Goal: Task Accomplishment & Management: Manage account settings

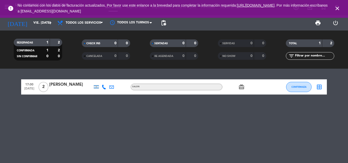
click at [338, 10] on icon "close" at bounding box center [338, 8] width 6 height 6
click at [36, 18] on div "[DATE] vie. [DATE] arrow_drop_down" at bounding box center [29, 22] width 51 height 11
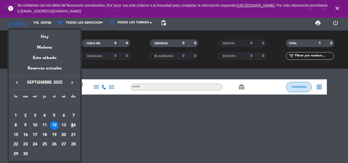
click at [73, 127] on div "14" at bounding box center [73, 125] width 9 height 9
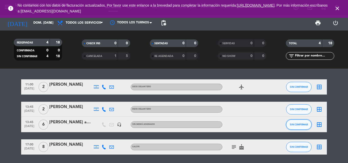
click at [299, 121] on button "SIN CONFIRMAR" at bounding box center [299, 125] width 26 height 10
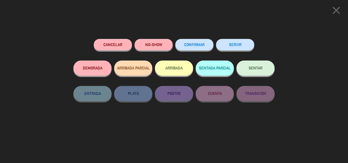
click at [102, 44] on button "Cancelar" at bounding box center [113, 44] width 38 height 11
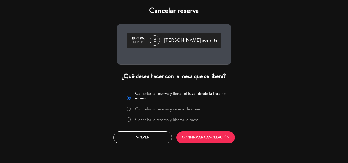
drag, startPoint x: 200, startPoint y: 125, endPoint x: 198, endPoint y: 121, distance: 4.4
click at [199, 124] on div "Cancelar la reserva y llenar el lugar desde la lista de espera Cancelar la rese…" at bounding box center [174, 107] width 108 height 37
click at [198, 121] on label "Cancelar la reserva y liberar la mesa" at bounding box center [167, 120] width 64 height 5
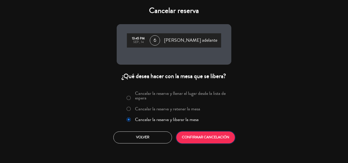
click at [205, 135] on button "CONFIRMAR CANCELACIÓN" at bounding box center [206, 138] width 59 height 12
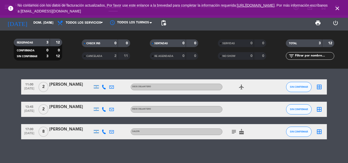
click at [334, 10] on span "close" at bounding box center [338, 9] width 14 height 14
click at [335, 8] on span "close" at bounding box center [338, 9] width 14 height 14
click at [335, 8] on icon "close" at bounding box center [338, 8] width 6 height 6
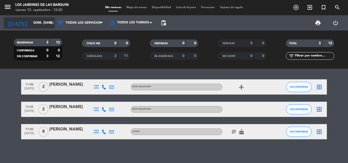
click at [45, 19] on input "dom. [DATE]" at bounding box center [52, 23] width 43 height 9
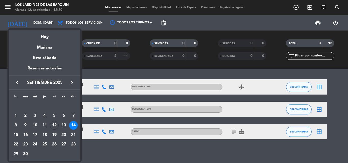
click at [56, 47] on div "Mañana" at bounding box center [44, 46] width 71 height 10
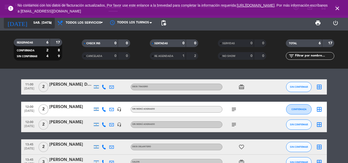
click at [41, 23] on input "sáb. [DATE]" at bounding box center [52, 23] width 43 height 9
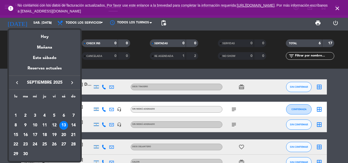
drag, startPoint x: 44, startPoint y: 21, endPoint x: 67, endPoint y: 35, distance: 27.0
click at [45, 20] on div at bounding box center [174, 81] width 348 height 163
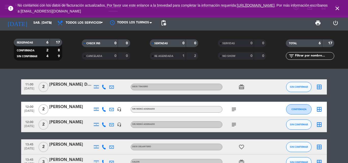
click at [338, 6] on icon "close" at bounding box center [338, 8] width 6 height 6
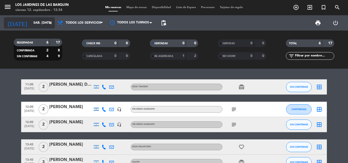
click at [27, 18] on div "[DATE] sáb. [DATE] arrow_drop_down" at bounding box center [29, 22] width 51 height 11
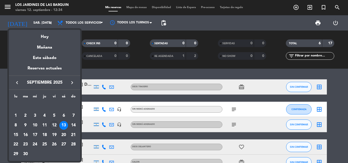
click at [66, 136] on div "20" at bounding box center [63, 135] width 9 height 9
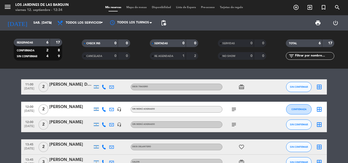
type input "sáb. [DATE]"
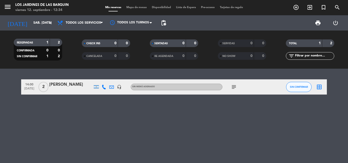
click at [234, 86] on icon "subject" at bounding box center [234, 87] width 6 height 6
click at [64, 83] on div "[PERSON_NAME]" at bounding box center [70, 85] width 43 height 7
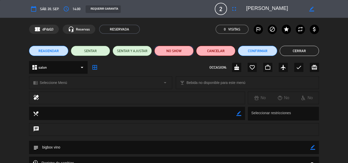
click at [178, 49] on button "NO SHOW" at bounding box center [174, 51] width 39 height 10
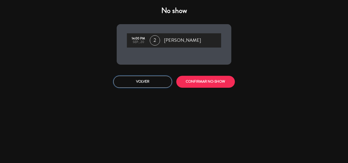
drag, startPoint x: 148, startPoint y: 83, endPoint x: 156, endPoint y: 80, distance: 8.2
click at [148, 83] on button "Volver" at bounding box center [143, 82] width 59 height 12
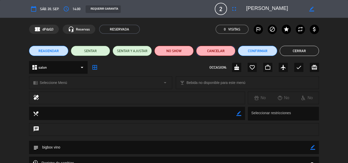
click at [209, 49] on button "Cancelar" at bounding box center [215, 51] width 39 height 10
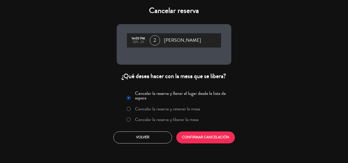
drag, startPoint x: 181, startPoint y: 119, endPoint x: 189, endPoint y: 137, distance: 19.2
click at [181, 119] on label "Cancelar la reserva y liberar la mesa" at bounding box center [167, 120] width 64 height 5
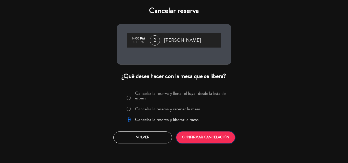
click at [189, 136] on button "CONFIRMAR CANCELACIÓN" at bounding box center [206, 138] width 59 height 12
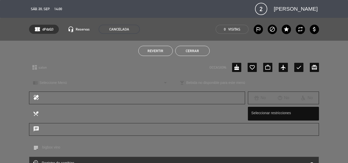
click at [178, 48] on button "Cerrar" at bounding box center [192, 51] width 34 height 10
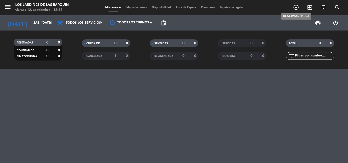
click at [295, 6] on icon "add_circle_outline" at bounding box center [296, 7] width 6 height 6
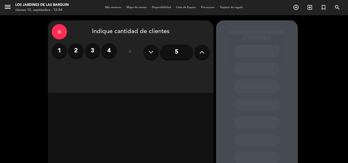
click at [82, 52] on label "2" at bounding box center [75, 50] width 15 height 15
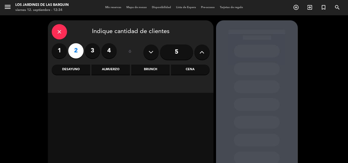
click at [125, 64] on div "close Indique cantidad de clientes 1 2 3 4 ó 5 Desayuno Almuerzo Brunch Cena" at bounding box center [131, 56] width 166 height 73
click at [125, 68] on div "Almuerzo" at bounding box center [111, 70] width 39 height 10
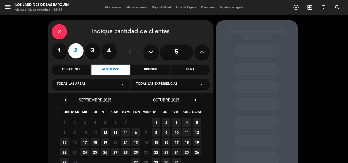
click at [116, 153] on span "27" at bounding box center [115, 152] width 8 height 8
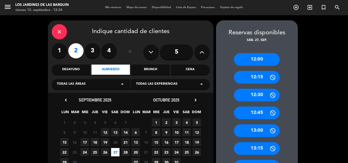
scroll to position [26, 0]
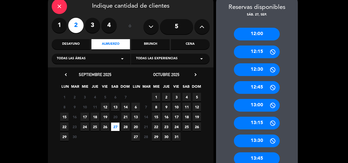
click at [300, 106] on booking-flow-slot-selector "Reservas disponibles sáb. 27, sep. 12:00 12:15 12:30 12:45 13:00 13:15 13:30 13…" at bounding box center [258, 165] width 84 height 341
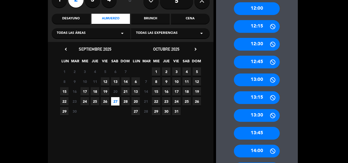
drag, startPoint x: 265, startPoint y: 152, endPoint x: 202, endPoint y: 62, distance: 109.8
click at [265, 151] on div "14:00" at bounding box center [257, 151] width 46 height 13
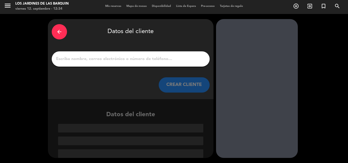
click at [124, 53] on div at bounding box center [131, 59] width 158 height 15
click at [125, 57] on input "1" at bounding box center [131, 59] width 150 height 7
paste input "[PERSON_NAME]"
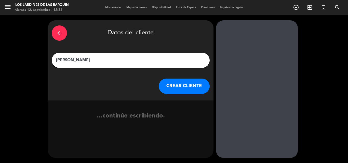
scroll to position [0, 0]
type input "[PERSON_NAME]"
click at [182, 82] on button "CREAR CLIENTE" at bounding box center [184, 86] width 51 height 15
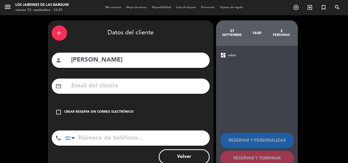
click at [124, 80] on div "arrow_back Datos del cliente person [PERSON_NAME] mail_outline check_box_outlin…" at bounding box center [131, 96] width 166 height 152
click at [124, 81] on div "mail_outline" at bounding box center [131, 86] width 158 height 15
click at [123, 83] on input "text" at bounding box center [138, 86] width 135 height 10
paste input "[EMAIL_ADDRESS][DOMAIN_NAME]"
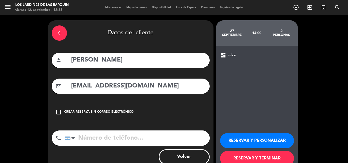
type input "[EMAIL_ADDRESS][DOMAIN_NAME]"
click at [114, 133] on input "tel" at bounding box center [137, 138] width 145 height 15
paste input "1159122790"
type input "1159122790"
drag, startPoint x: 256, startPoint y: 142, endPoint x: 212, endPoint y: 111, distance: 53.5
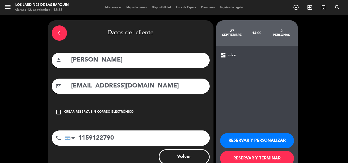
click at [256, 141] on button "RESERVAR Y PERSONALIZAR" at bounding box center [257, 140] width 74 height 15
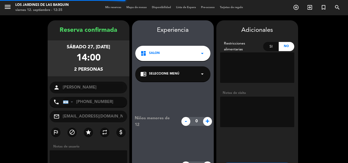
scroll to position [20, 0]
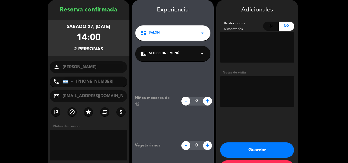
click at [258, 103] on textarea at bounding box center [257, 92] width 74 height 31
type textarea "bigbox vino"
click at [261, 151] on button "Guardar" at bounding box center [257, 150] width 74 height 15
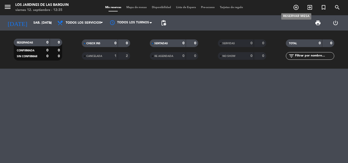
click at [294, 8] on icon "add_circle_outline" at bounding box center [296, 7] width 6 height 6
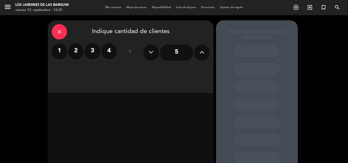
click at [71, 48] on label "2" at bounding box center [75, 50] width 15 height 15
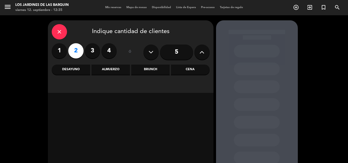
click at [106, 66] on div "Almuerzo" at bounding box center [111, 70] width 39 height 10
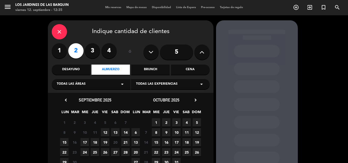
click at [188, 121] on span "4" at bounding box center [187, 123] width 8 height 8
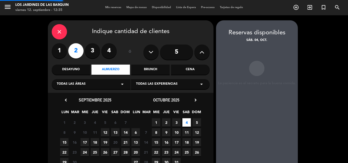
scroll to position [20, 0]
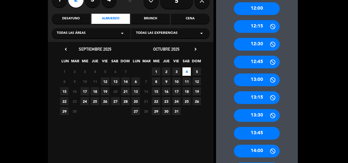
click at [267, 150] on div "14:00" at bounding box center [257, 151] width 46 height 13
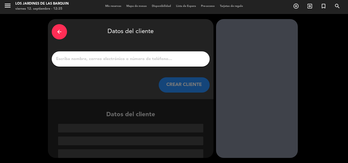
drag, startPoint x: 179, startPoint y: 66, endPoint x: 179, endPoint y: 62, distance: 4.1
click at [179, 66] on div at bounding box center [131, 59] width 158 height 15
click at [179, 62] on input "1" at bounding box center [131, 59] width 150 height 7
paste input "[PERSON_NAME]"
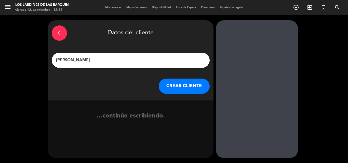
type input "[PERSON_NAME]"
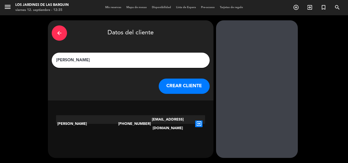
click at [165, 77] on div "arrow_back Datos del cliente [PERSON_NAME] [PERSON_NAME] CLIENTE" at bounding box center [131, 60] width 166 height 80
click at [168, 82] on button "CREAR CLIENTE" at bounding box center [184, 86] width 51 height 15
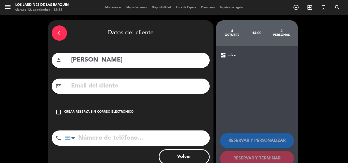
drag, startPoint x: 123, startPoint y: 85, endPoint x: 128, endPoint y: 61, distance: 24.7
click at [123, 85] on input "text" at bounding box center [138, 86] width 135 height 10
paste input "[EMAIL_ADDRESS][DOMAIN_NAME]"
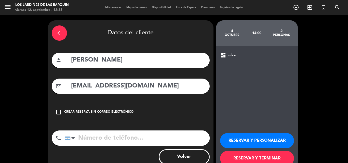
type input "[EMAIL_ADDRESS][DOMAIN_NAME]"
click at [130, 146] on div "phone [GEOGRAPHIC_DATA] +1 [GEOGRAPHIC_DATA] +44 [GEOGRAPHIC_DATA] ([GEOGRAPHIC…" at bounding box center [131, 140] width 158 height 19
click at [138, 136] on input "tel" at bounding box center [137, 138] width 145 height 15
paste input "1158529140"
type input "1158529140"
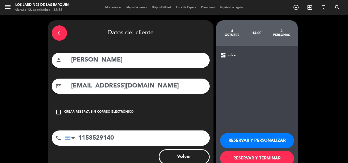
click at [248, 143] on button "RESERVAR Y PERSONALIZAR" at bounding box center [257, 140] width 74 height 15
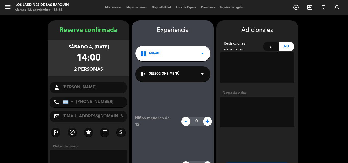
scroll to position [20, 0]
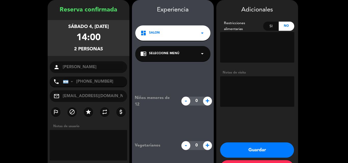
click at [235, 81] on textarea at bounding box center [257, 92] width 74 height 31
type textarea "bigbox vino"
click at [272, 152] on button "Guardar" at bounding box center [257, 150] width 74 height 15
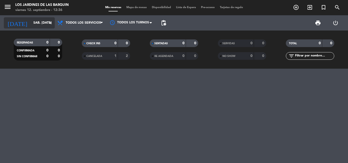
click at [47, 22] on input "sáb. [DATE]" at bounding box center [52, 23] width 43 height 9
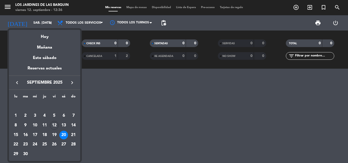
click at [51, 32] on div "Hoy" at bounding box center [44, 35] width 71 height 10
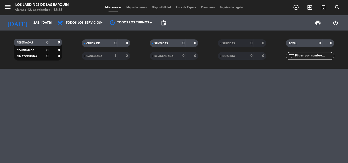
type input "vie. [DATE]"
